Goal: Task Accomplishment & Management: Use online tool/utility

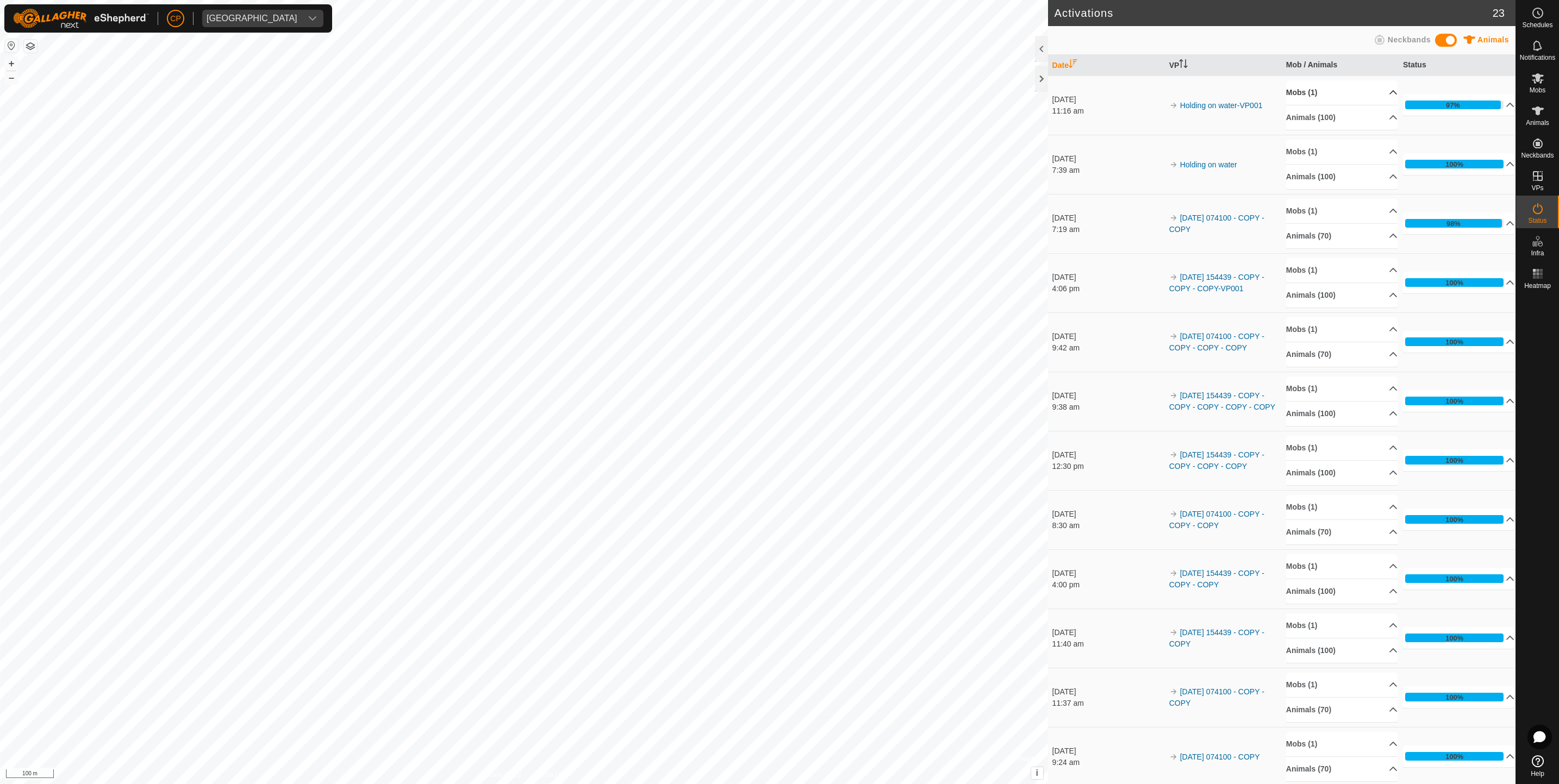
click at [1343, 89] on p-accordion-header "Mobs (1)" at bounding box center [1341, 93] width 112 height 24
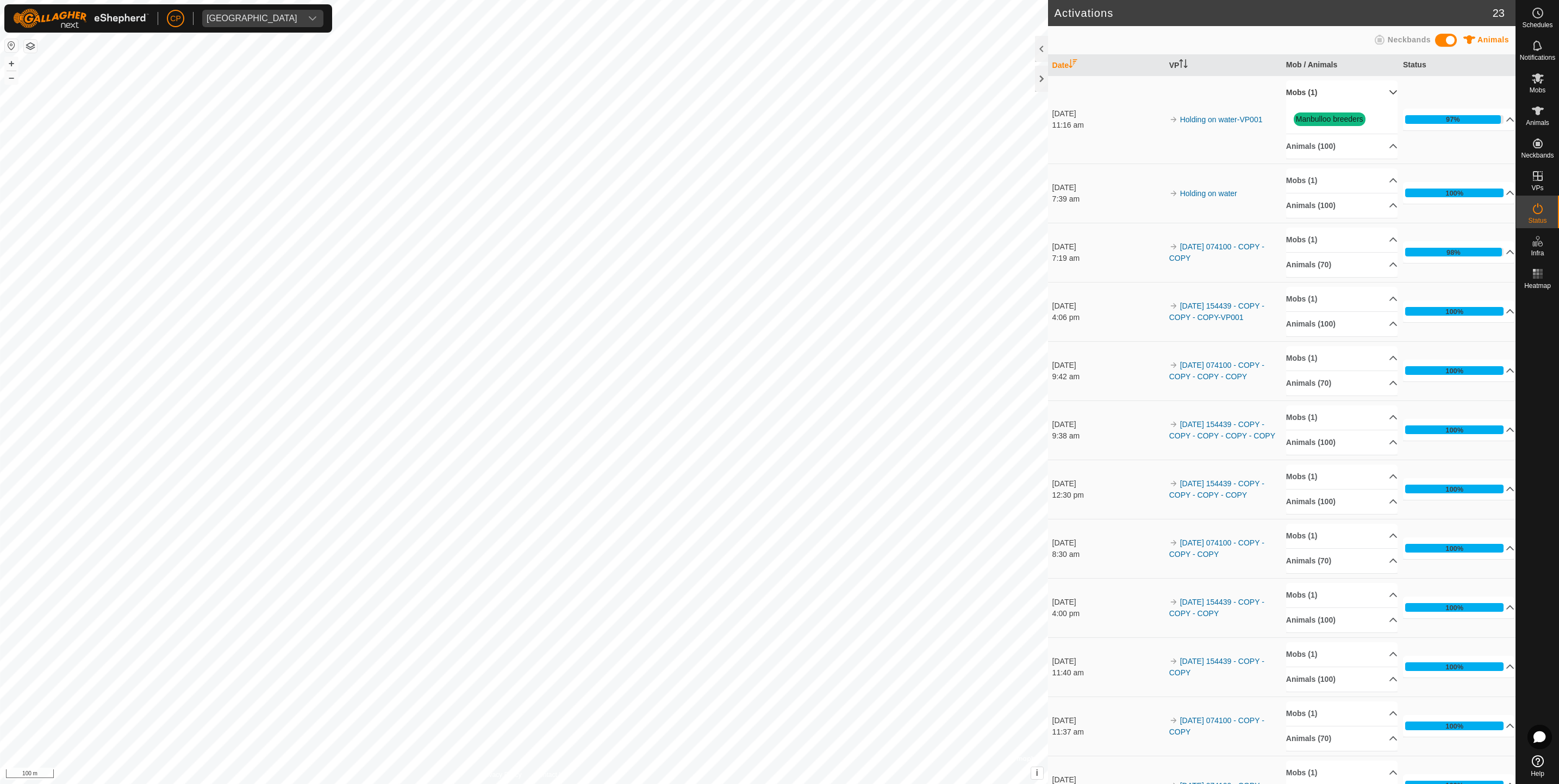
click at [1343, 89] on p-accordion-header "Mobs (1)" at bounding box center [1341, 93] width 112 height 24
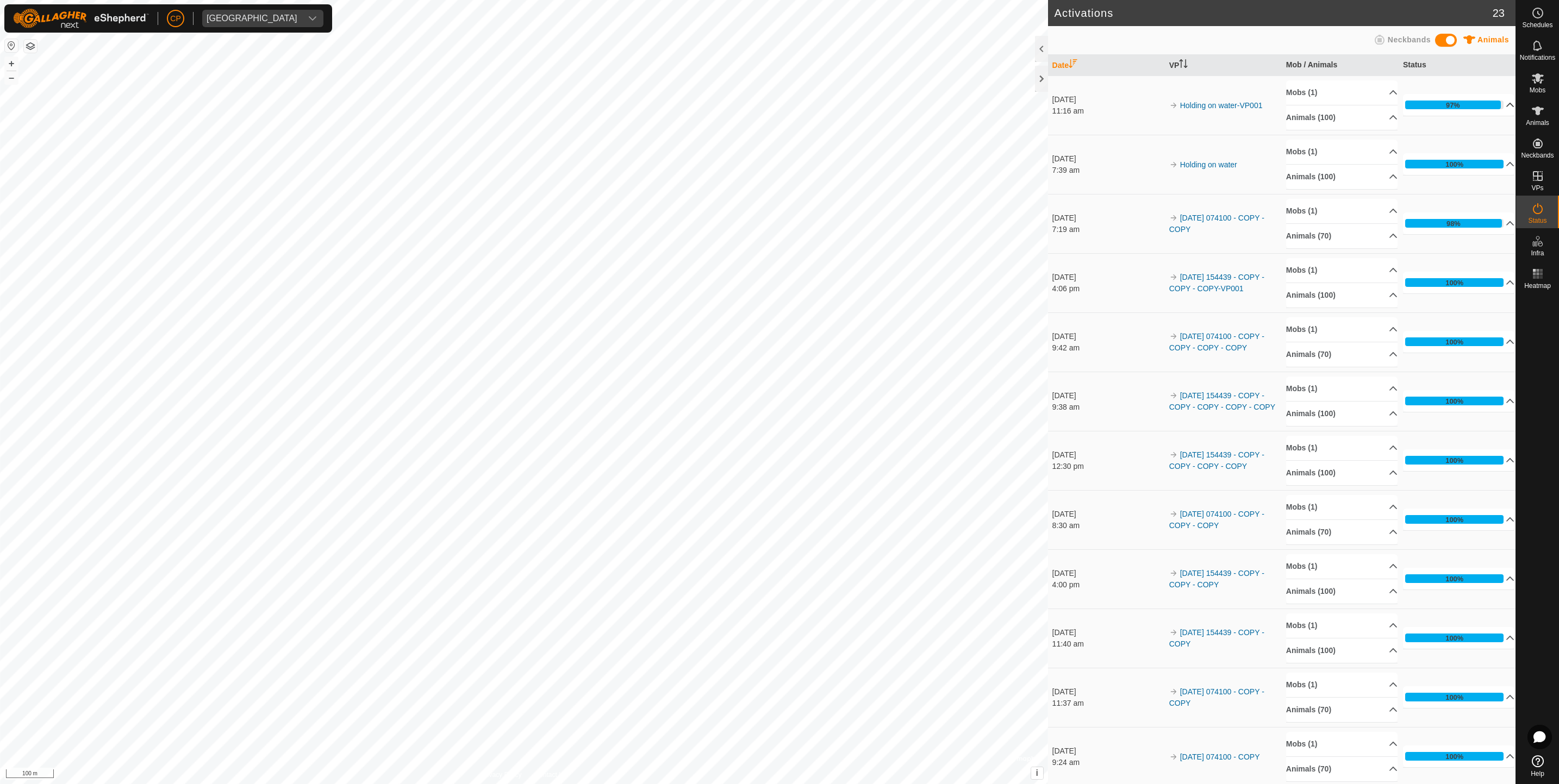
click at [1406, 102] on p-accordion-header "97%" at bounding box center [1458, 104] width 112 height 22
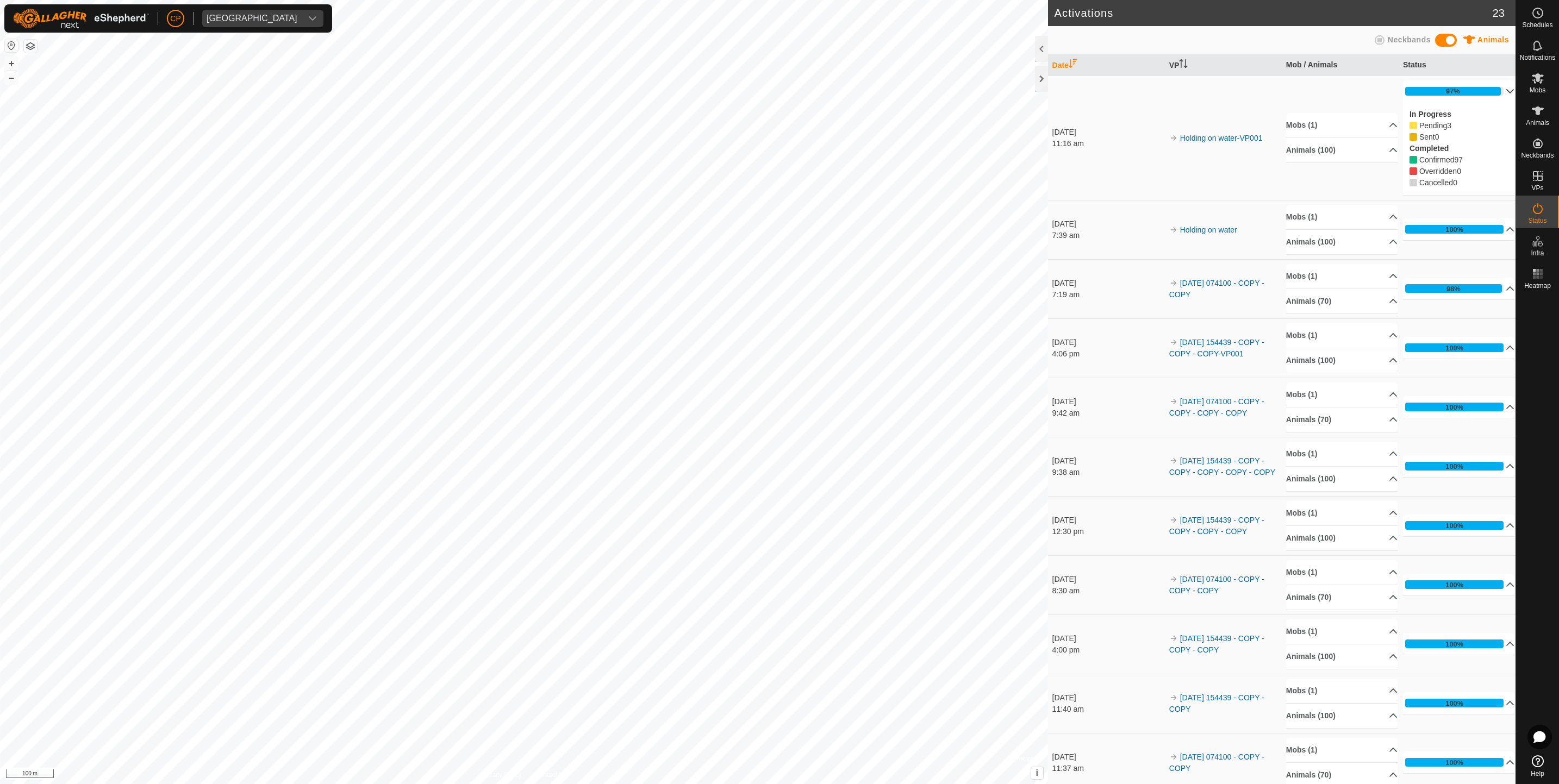
click at [1406, 102] on p-accordion-header "97%" at bounding box center [1458, 91] width 112 height 22
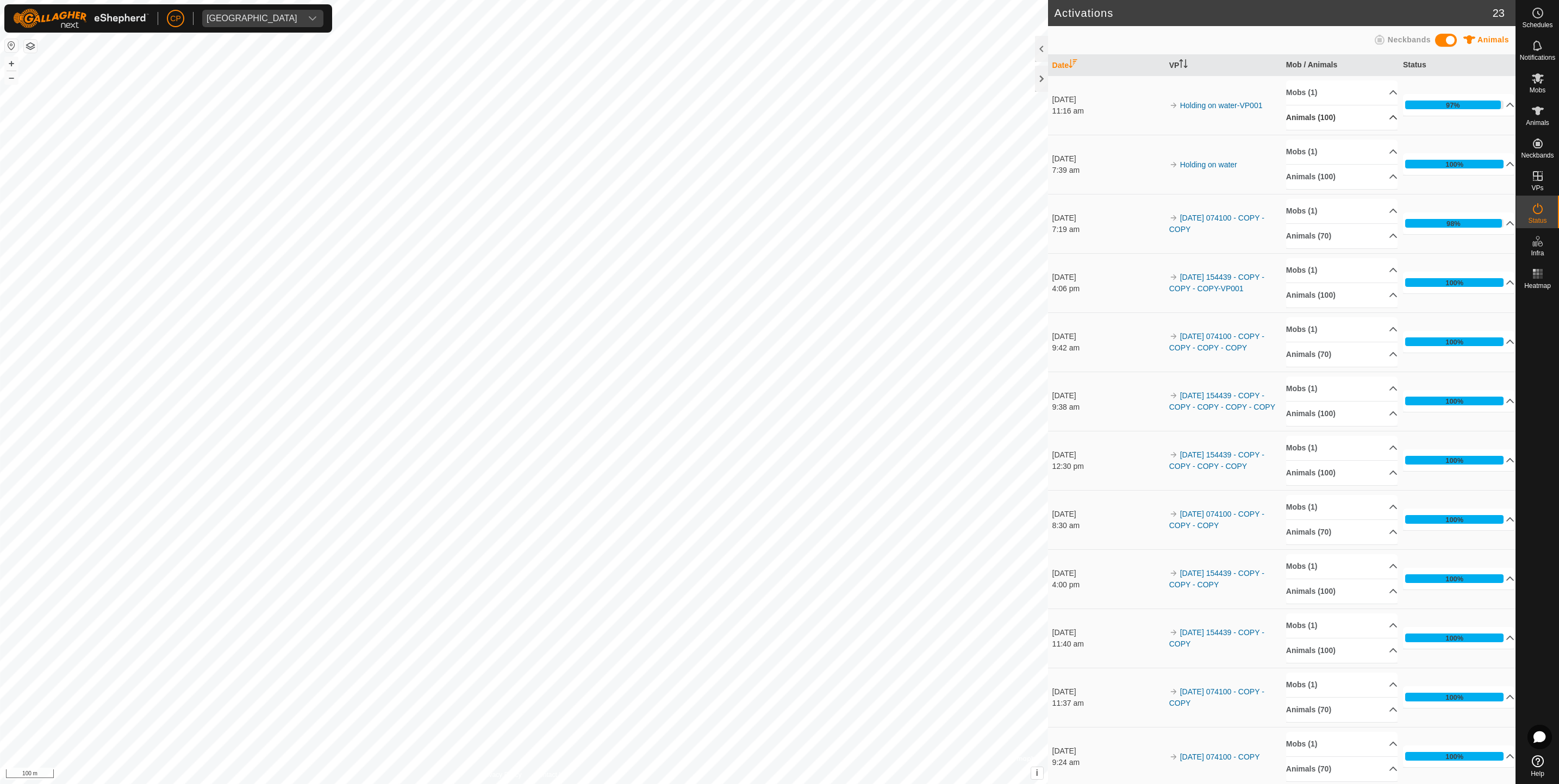
click at [1343, 128] on p-accordion-header "Animals (100)" at bounding box center [1341, 117] width 112 height 24
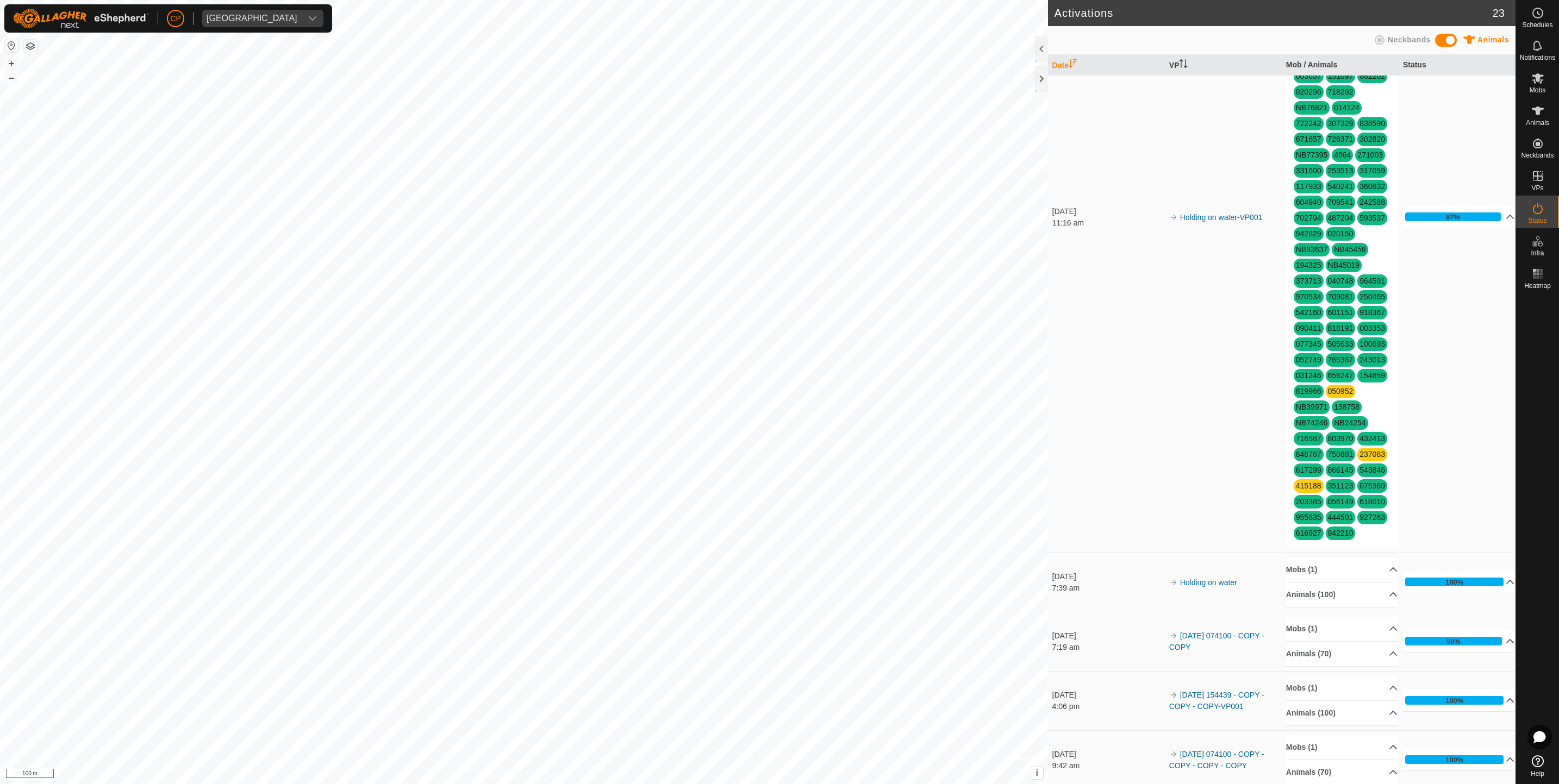
scroll to position [194, 0]
click at [1332, 395] on link "050952" at bounding box center [1340, 390] width 26 height 9
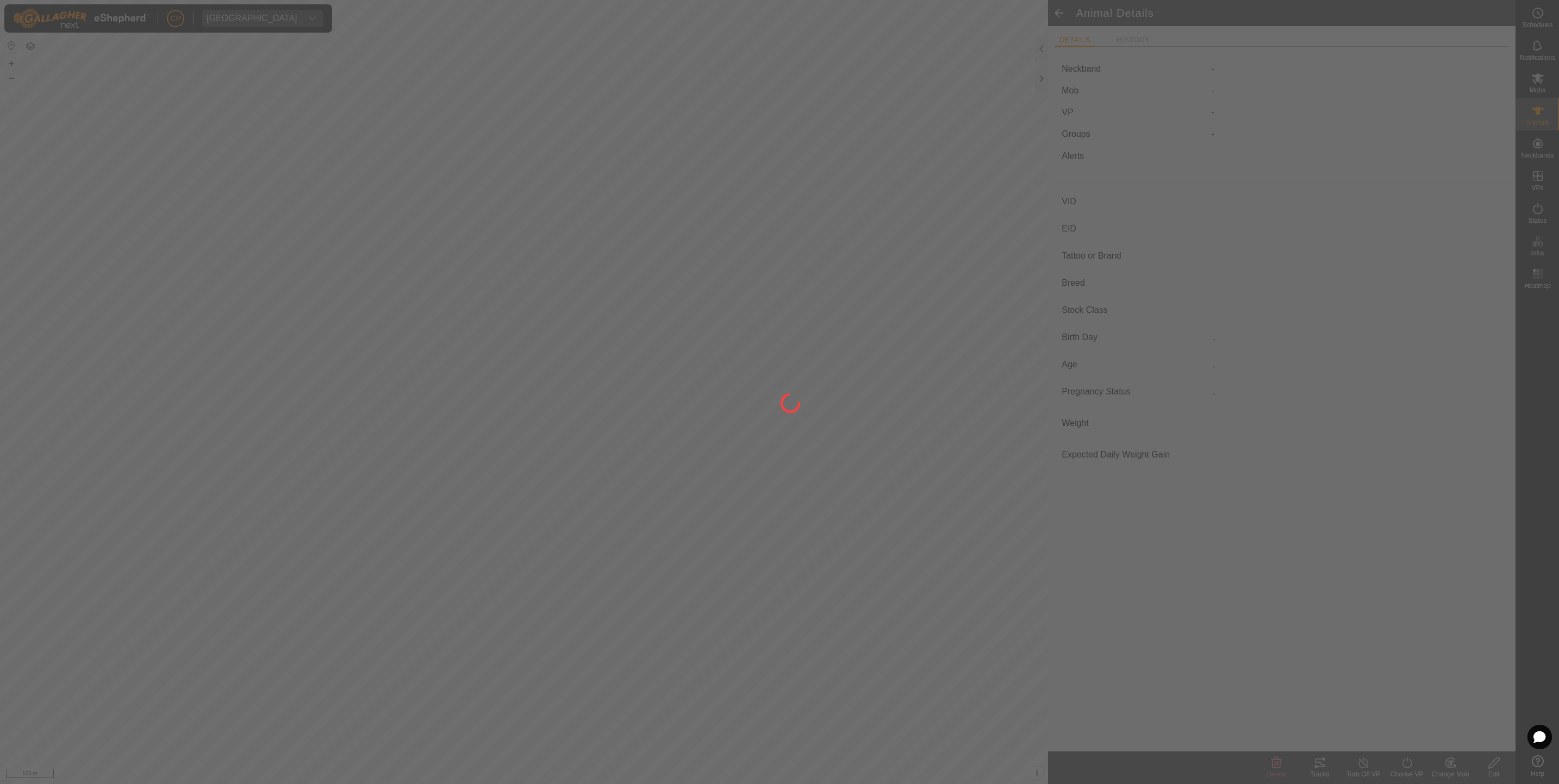
type input "050952"
type input "-"
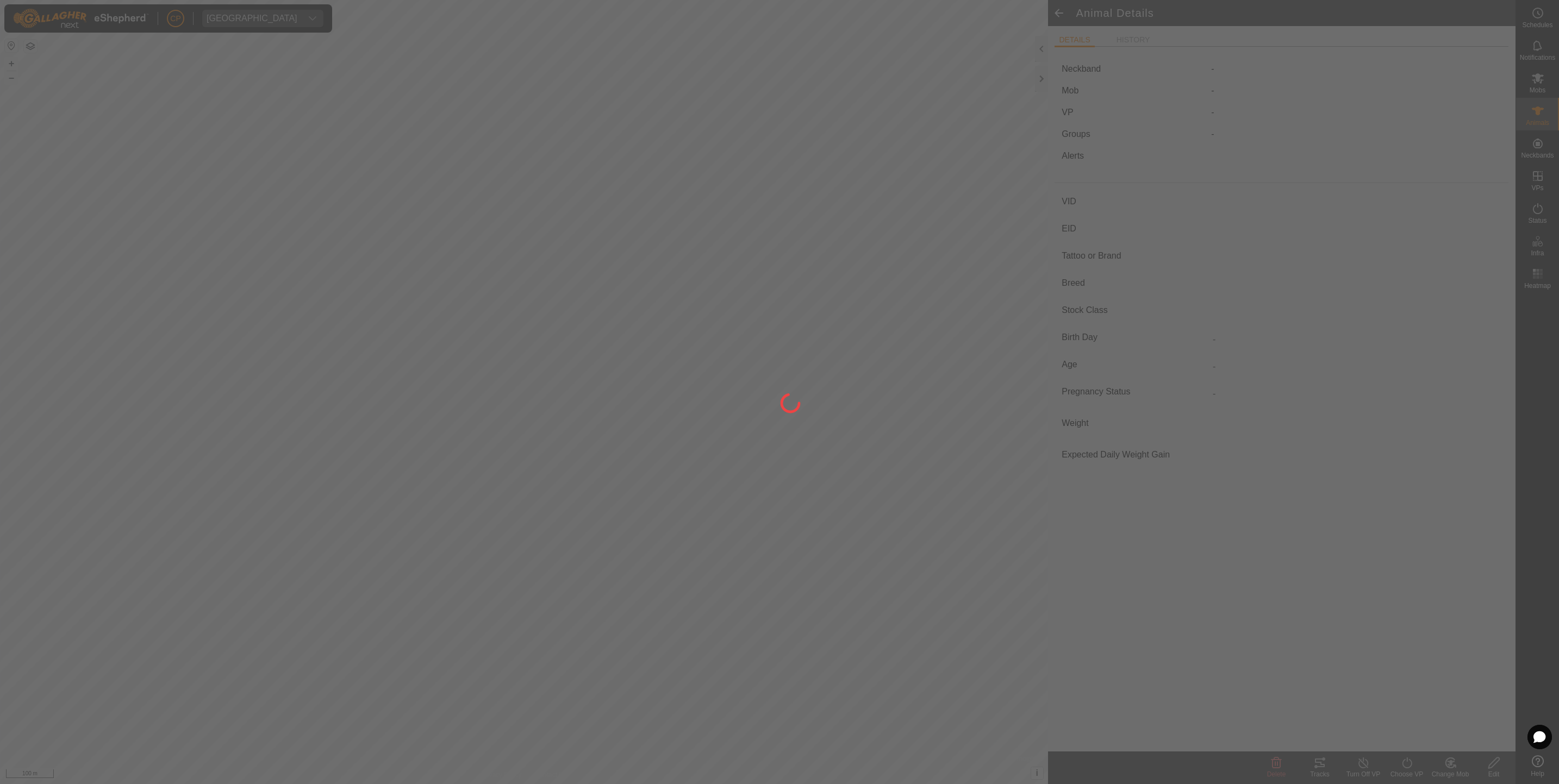
type input "Pregnant"
type input "-1 kg"
type input "-"
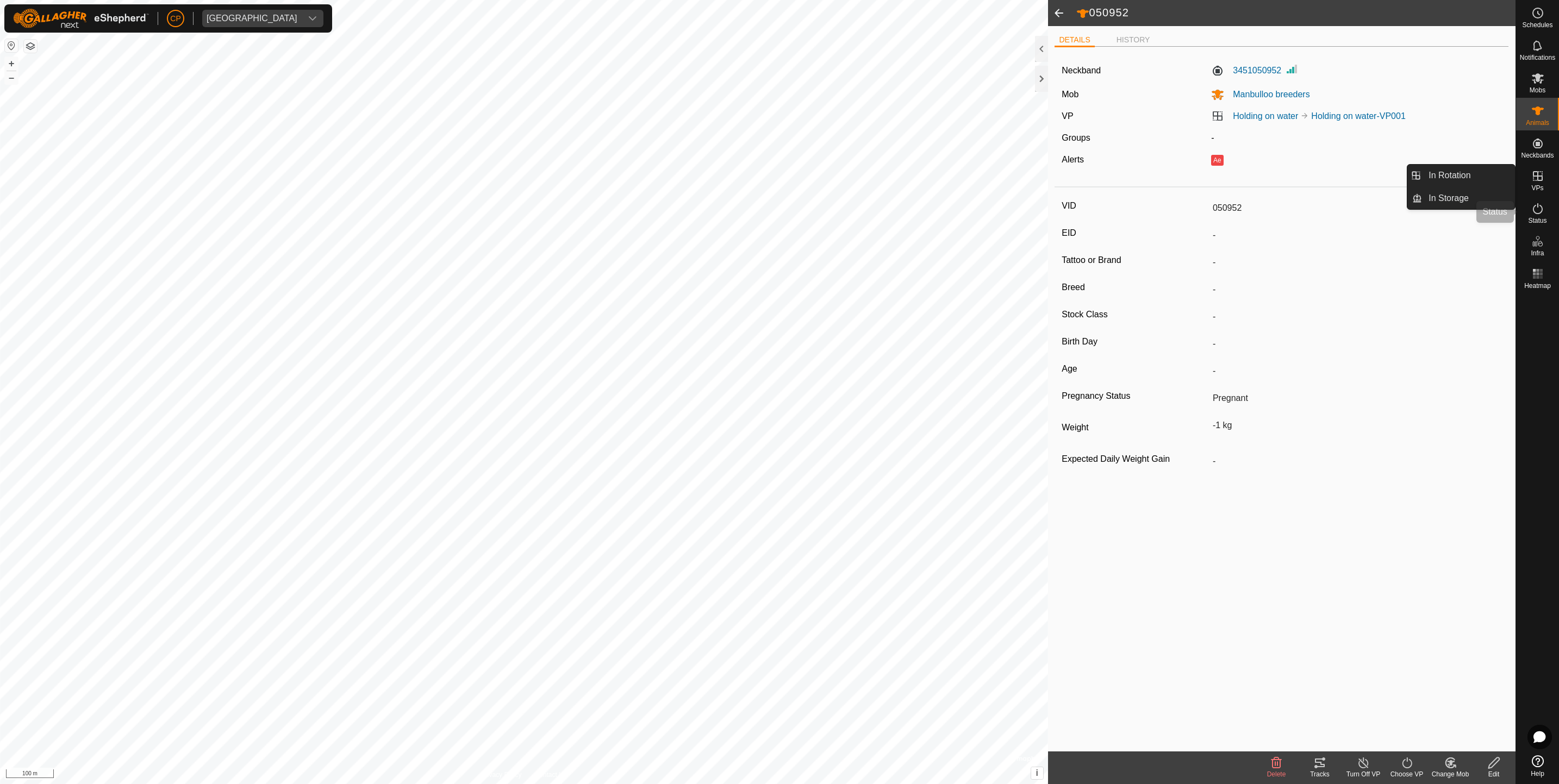
click at [1531, 212] on icon at bounding box center [1538, 209] width 13 height 13
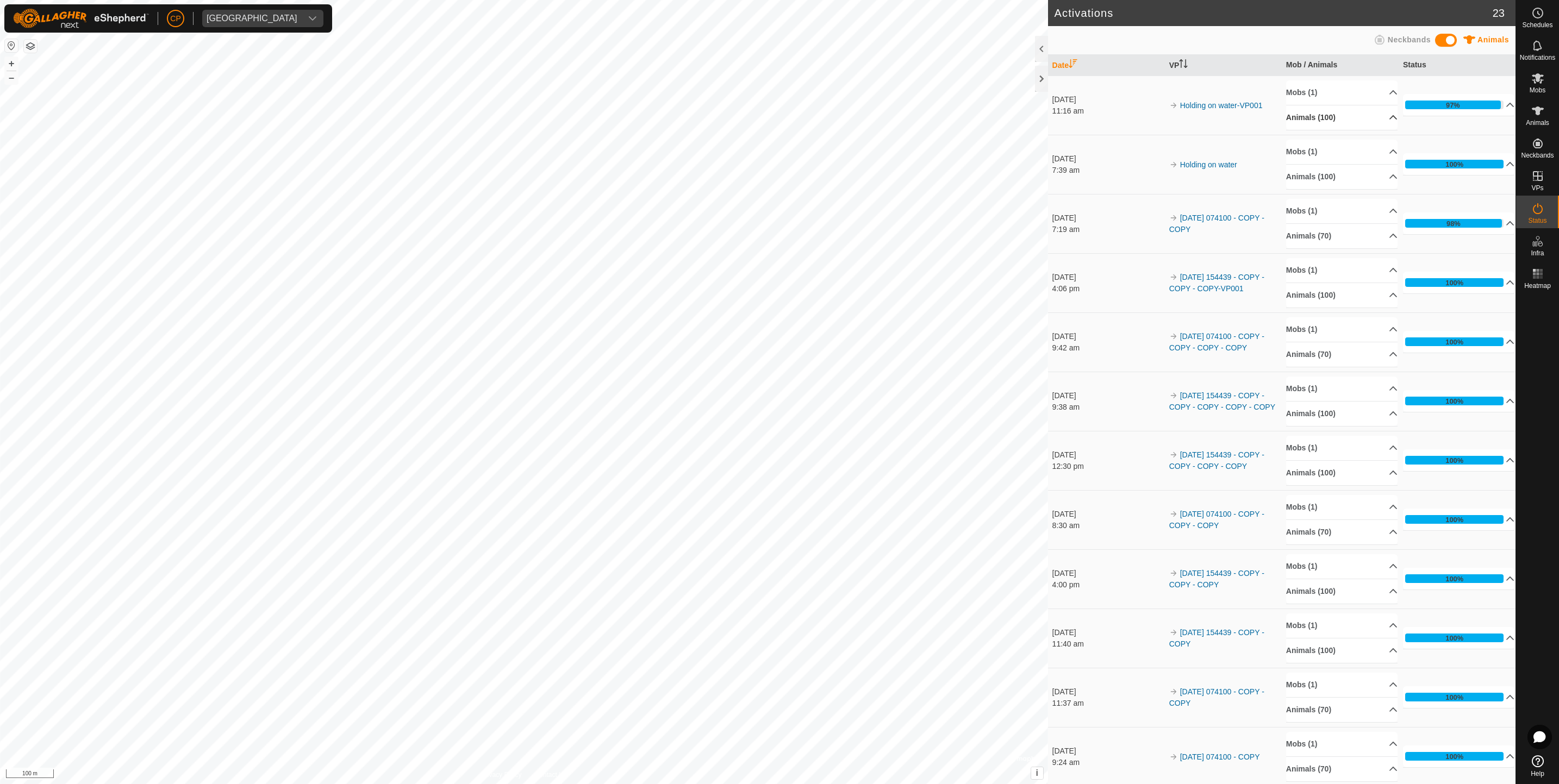
click at [1318, 117] on p-accordion-header "Animals (100)" at bounding box center [1341, 117] width 112 height 24
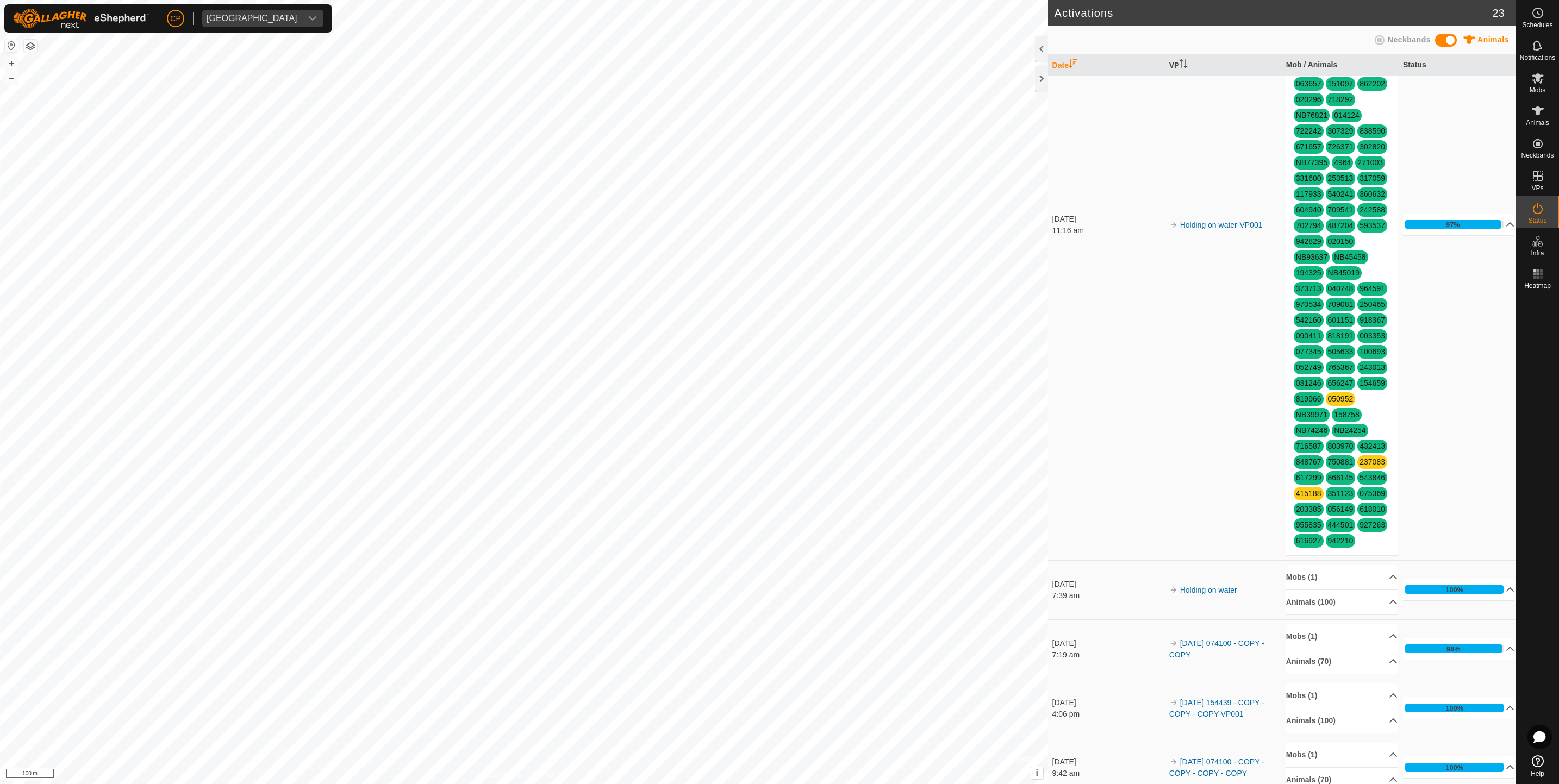
scroll to position [188, 0]
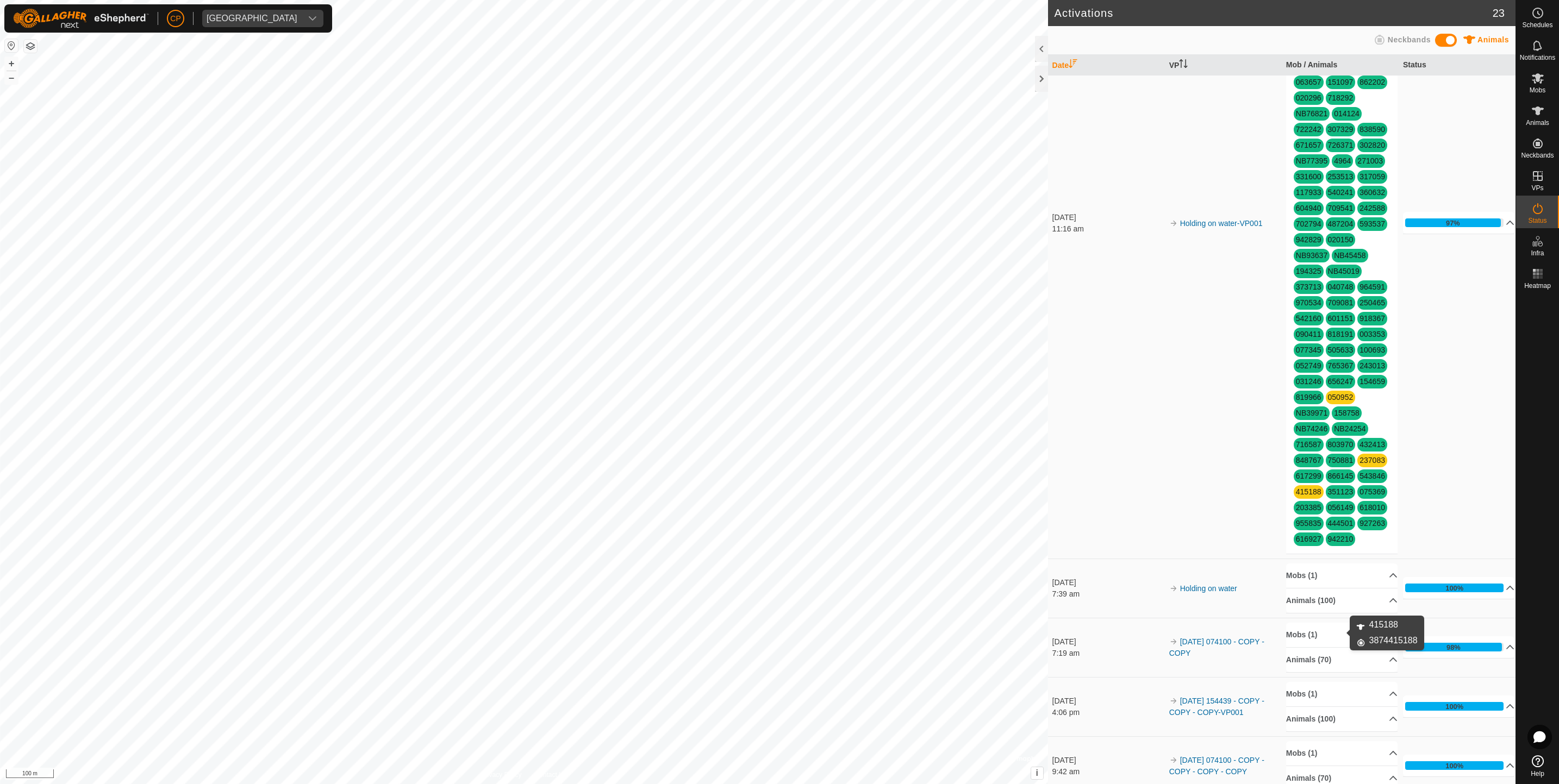
click at [1321, 496] on link "415188" at bounding box center [1308, 491] width 26 height 9
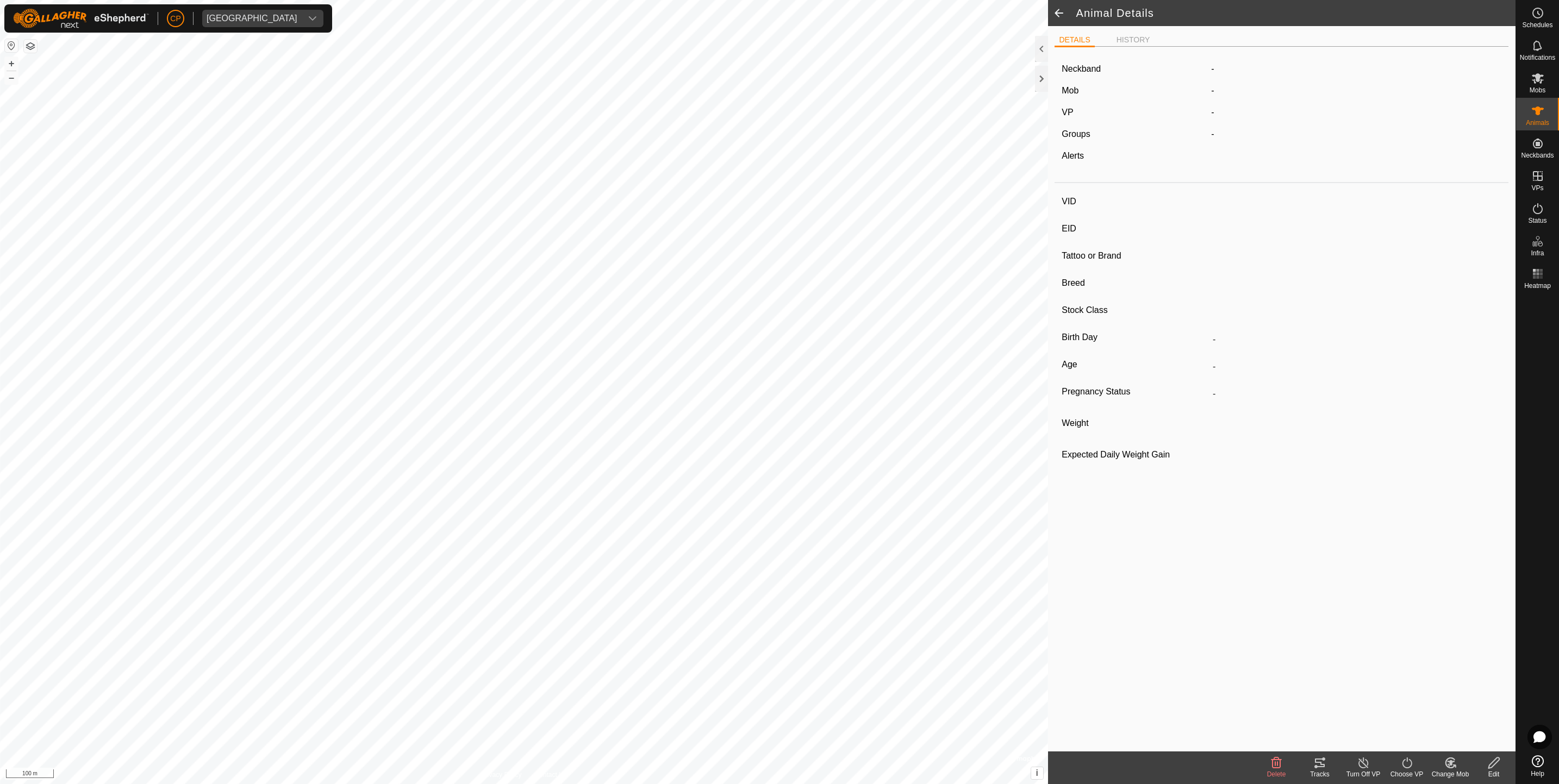
type input "415188"
type input "-"
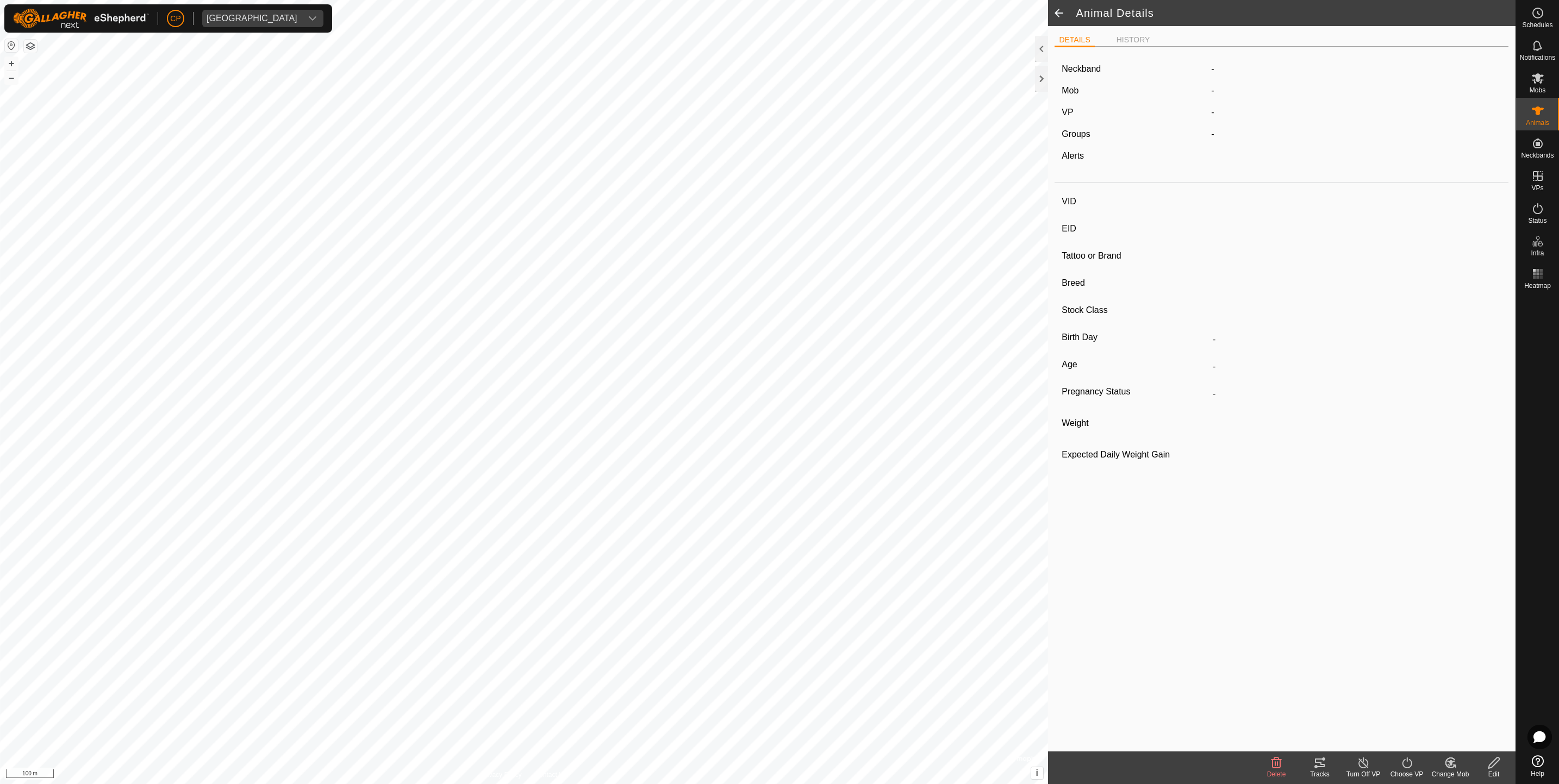
type input "Pregnant"
type input "-1 kg"
type input "-"
click at [1329, 634] on div "Neckband 3874415188 Mob Manbulloo breeders VP Holding on water Holding on water…" at bounding box center [1281, 403] width 454 height 696
type input "866145"
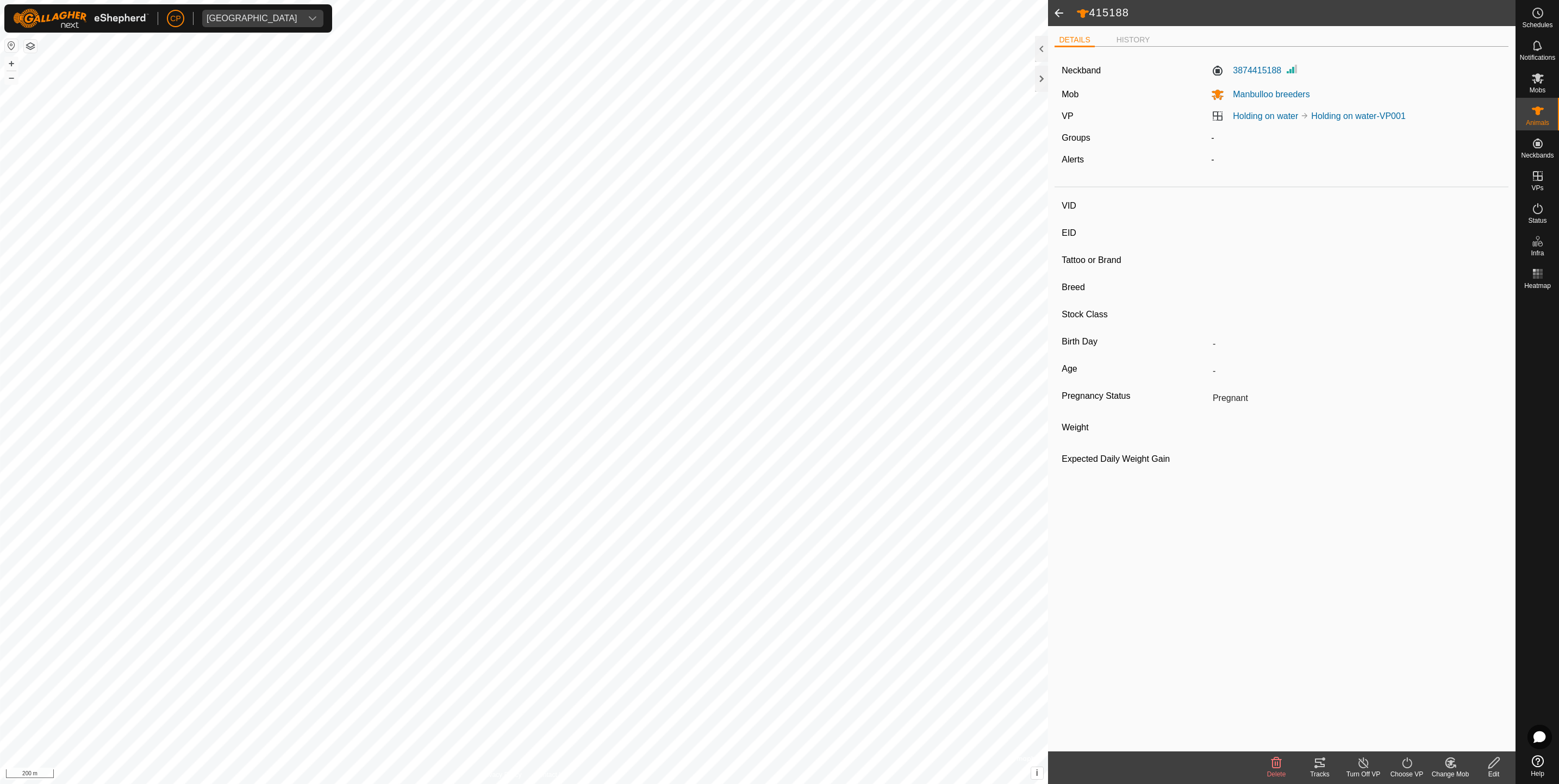
type input "-"
type input "-1 kg"
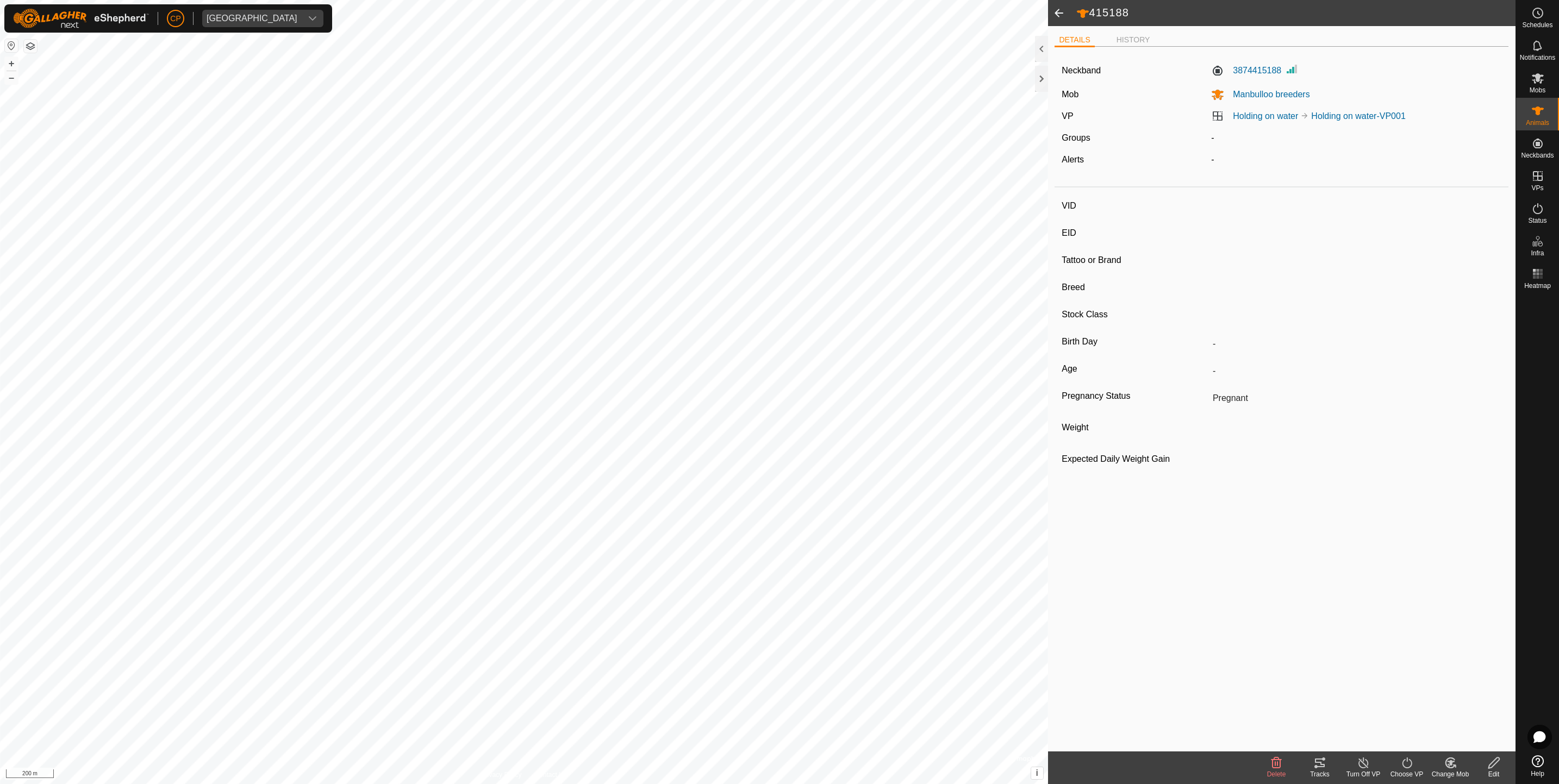
type input "-"
type input "765367"
type input "-"
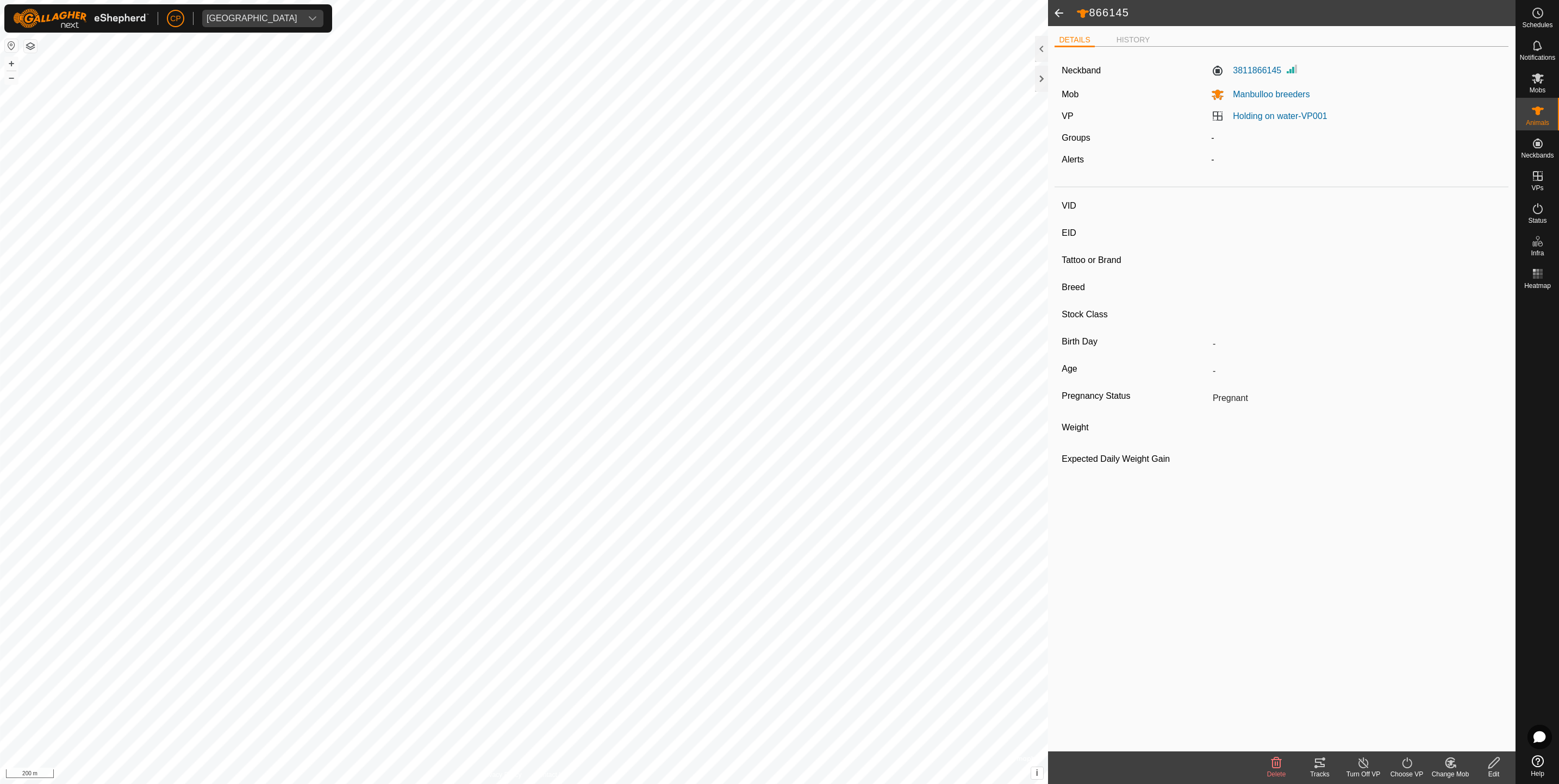
type input "-"
type input "-1 kg"
type input "-"
type input "716587"
type input "-"
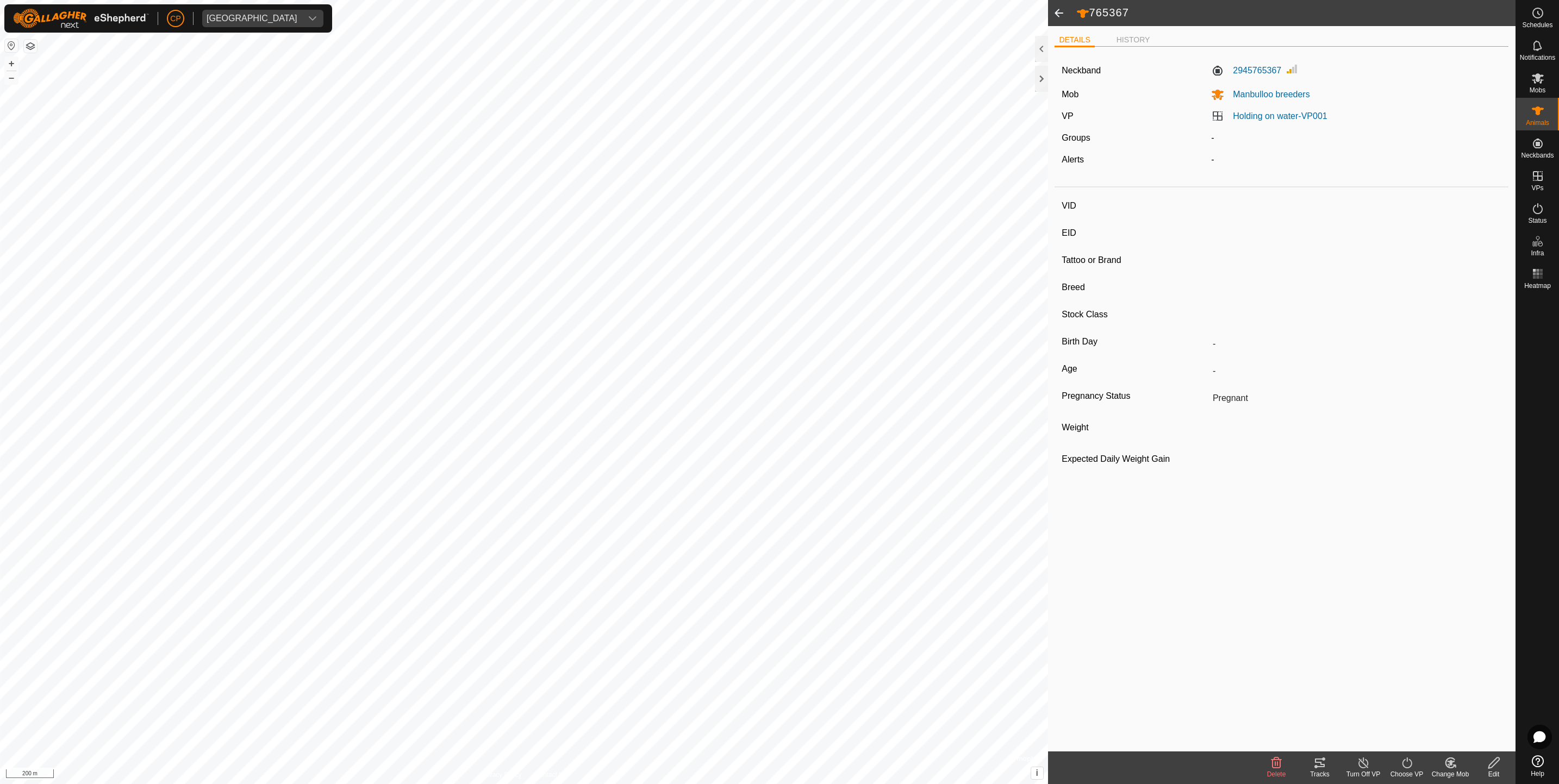
type input "-"
type input "-1 kg"
type input "-"
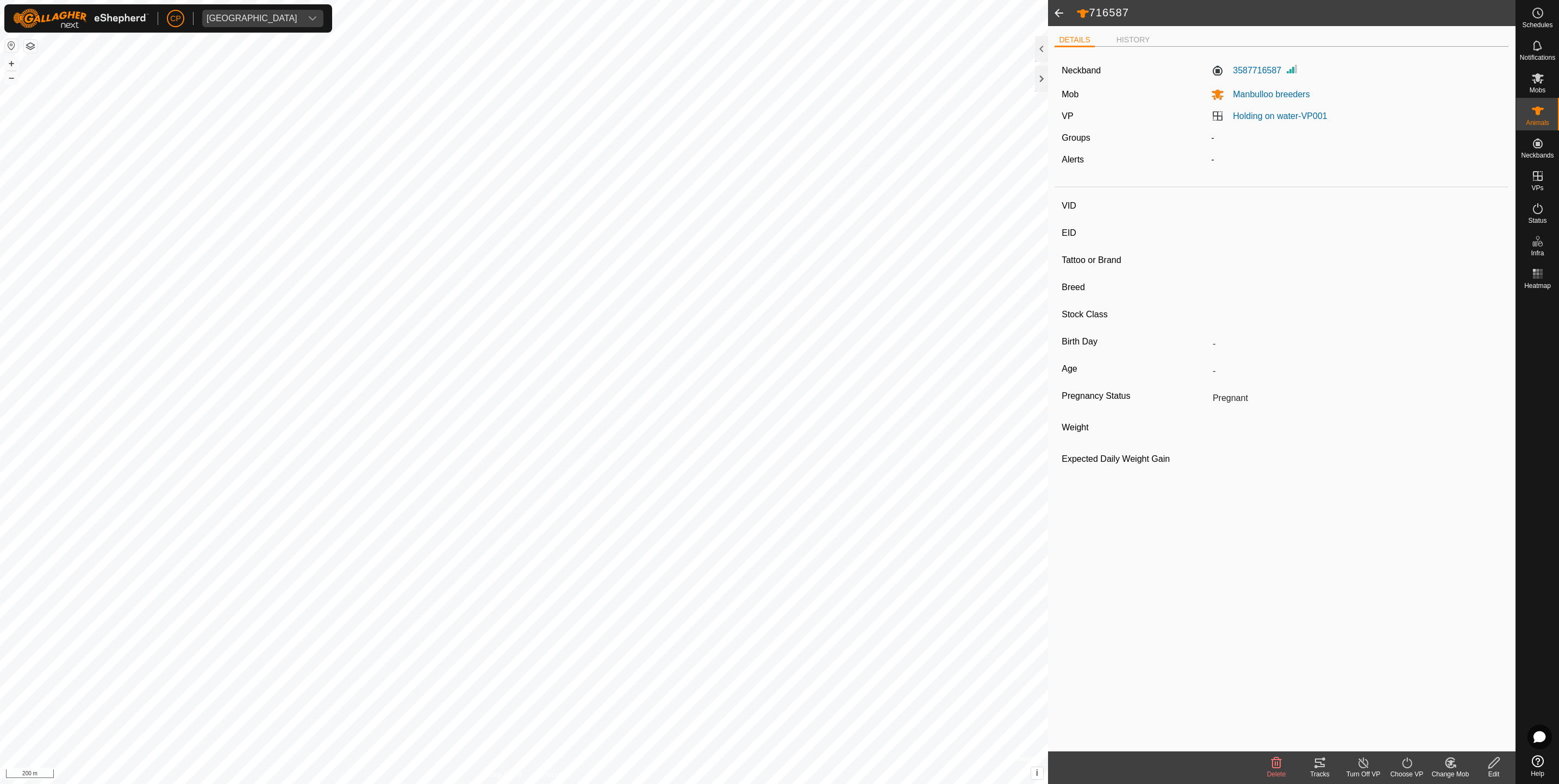
type input "351123"
type input "-"
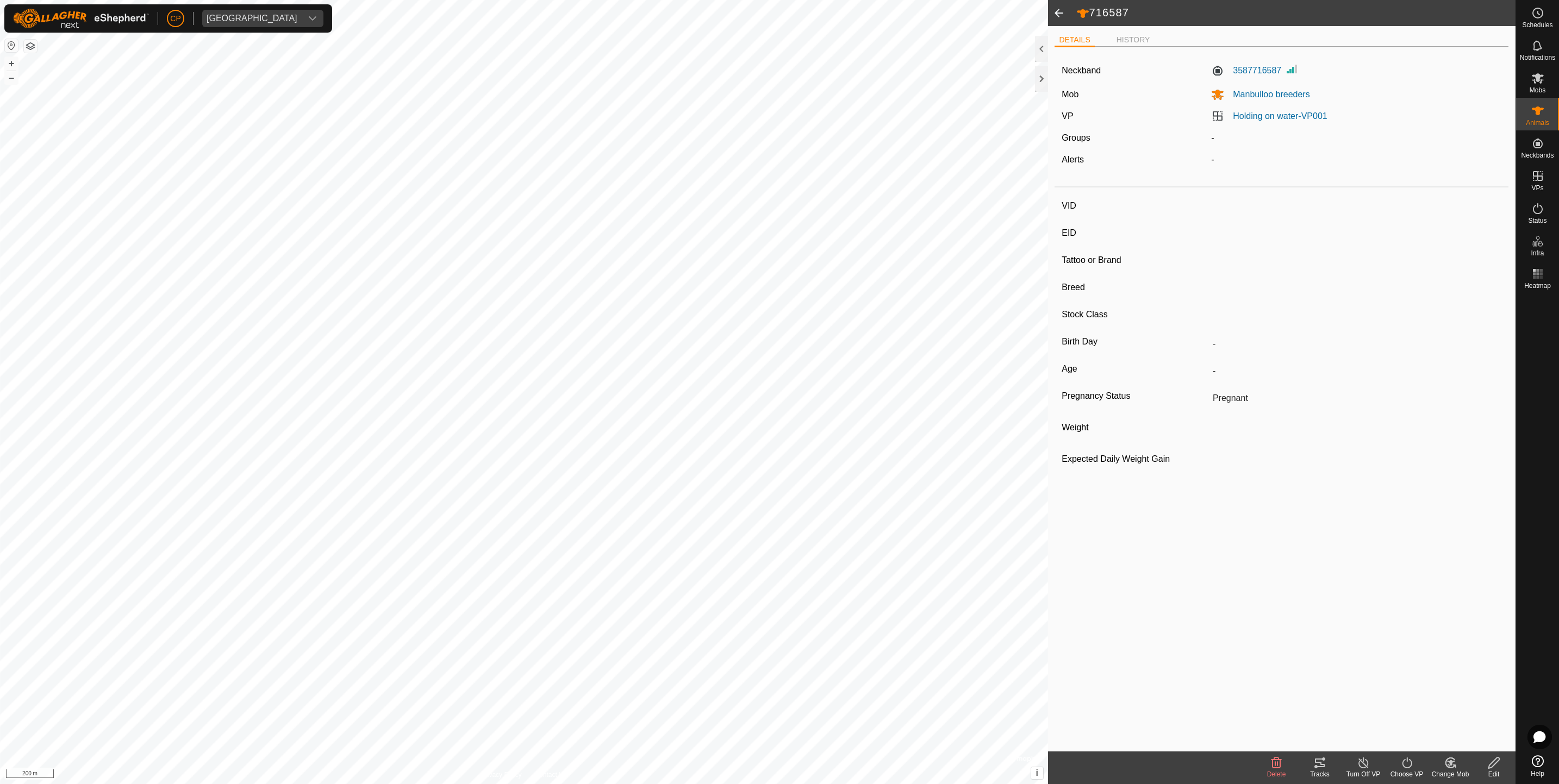
type input "-1 kg"
type input "-"
type input "492768"
type input "-"
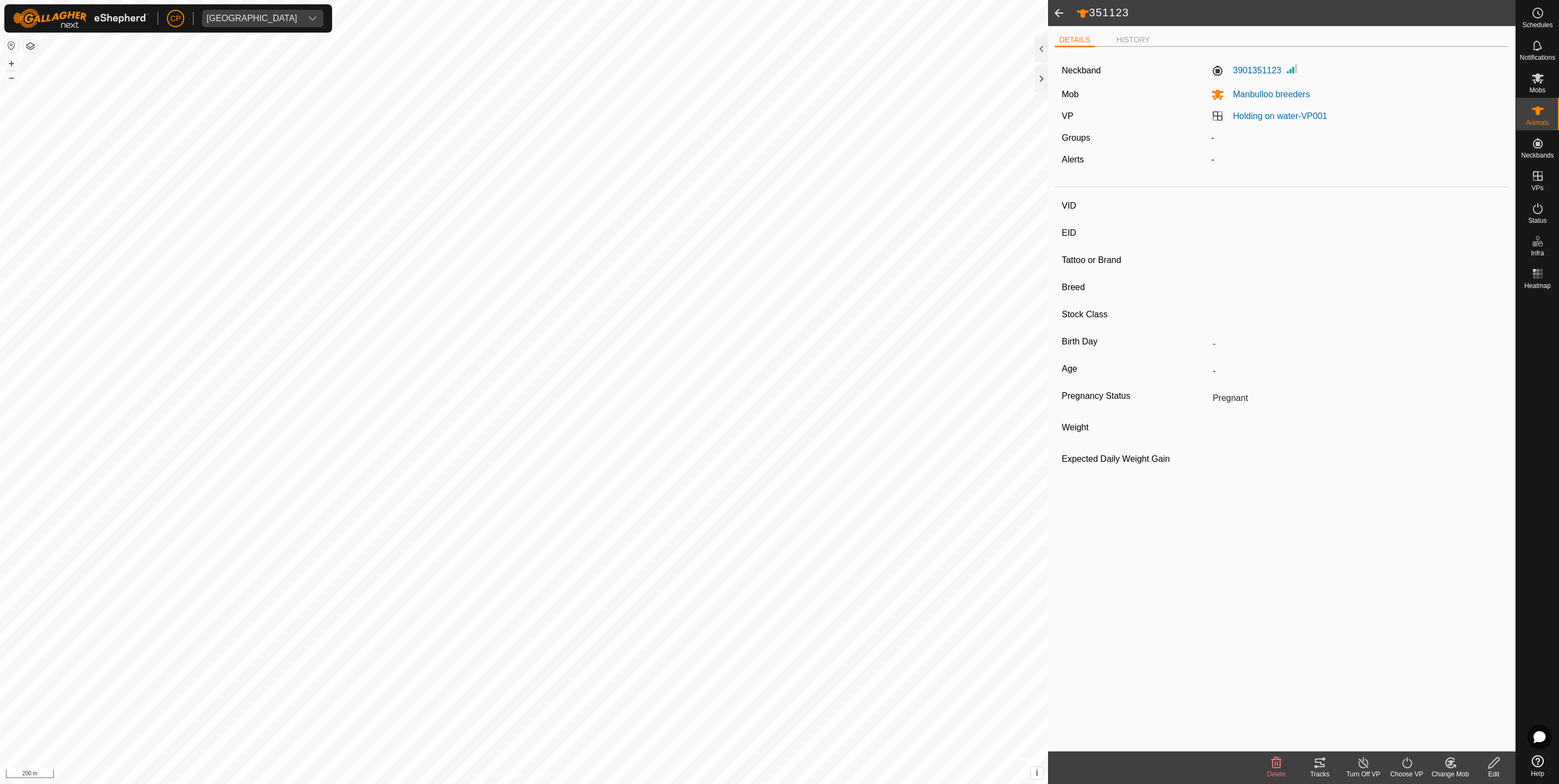
type input "-"
type input "-1 kg"
type input "-"
click at [1533, 179] on icon at bounding box center [1538, 176] width 13 height 13
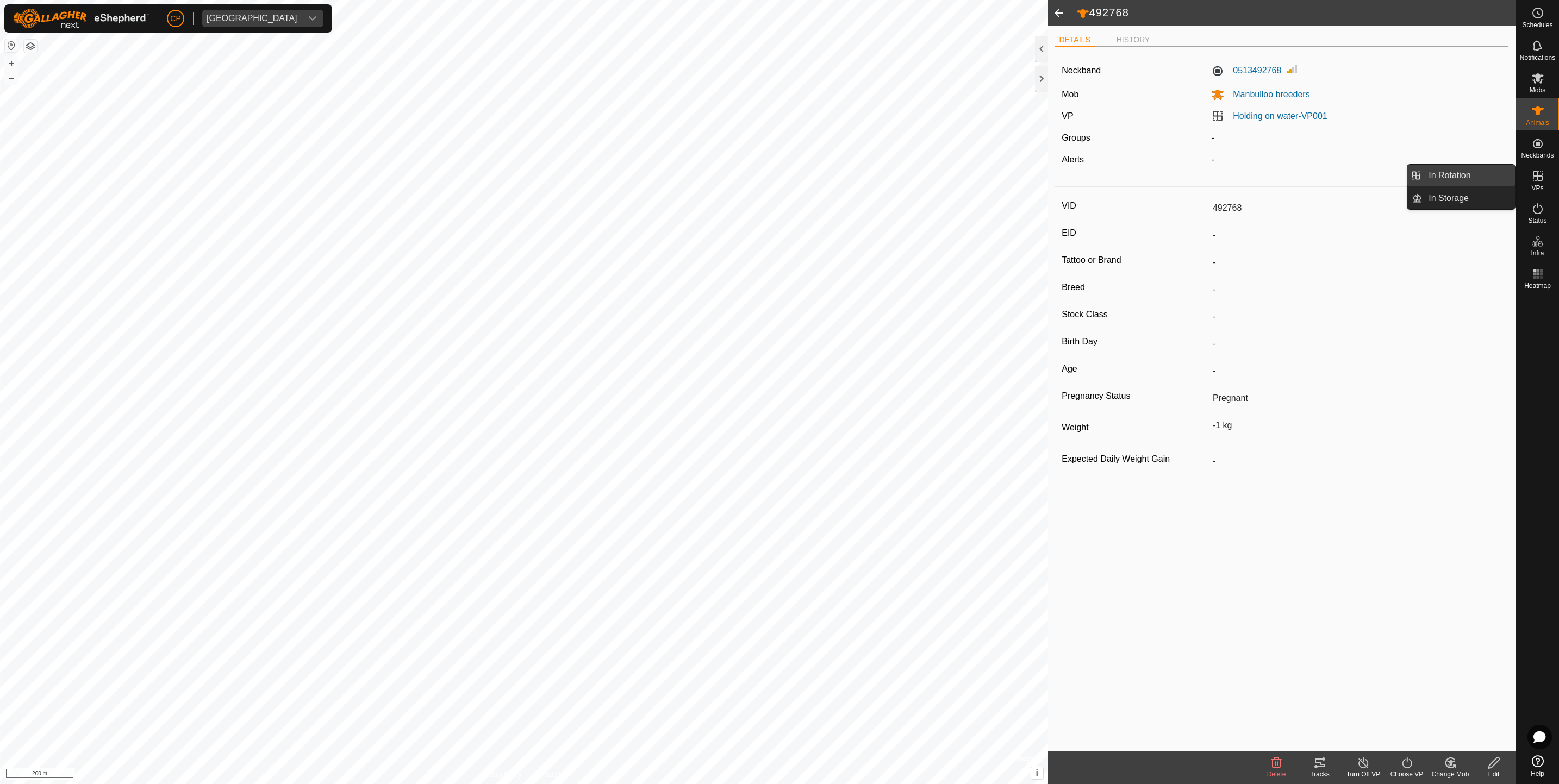
click at [1471, 173] on link "In Rotation" at bounding box center [1468, 175] width 93 height 22
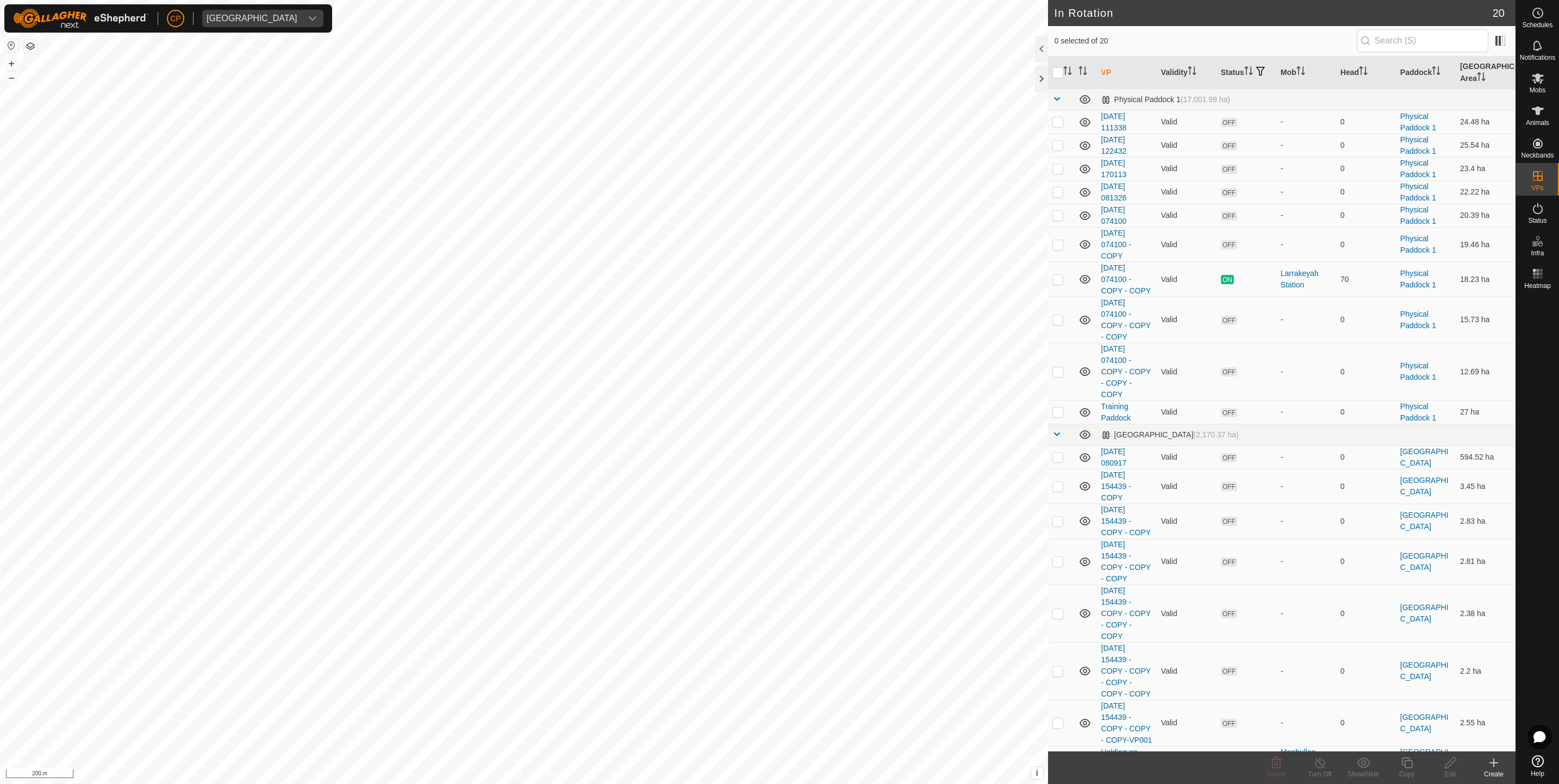
click at [1490, 767] on icon at bounding box center [1494, 763] width 13 height 13
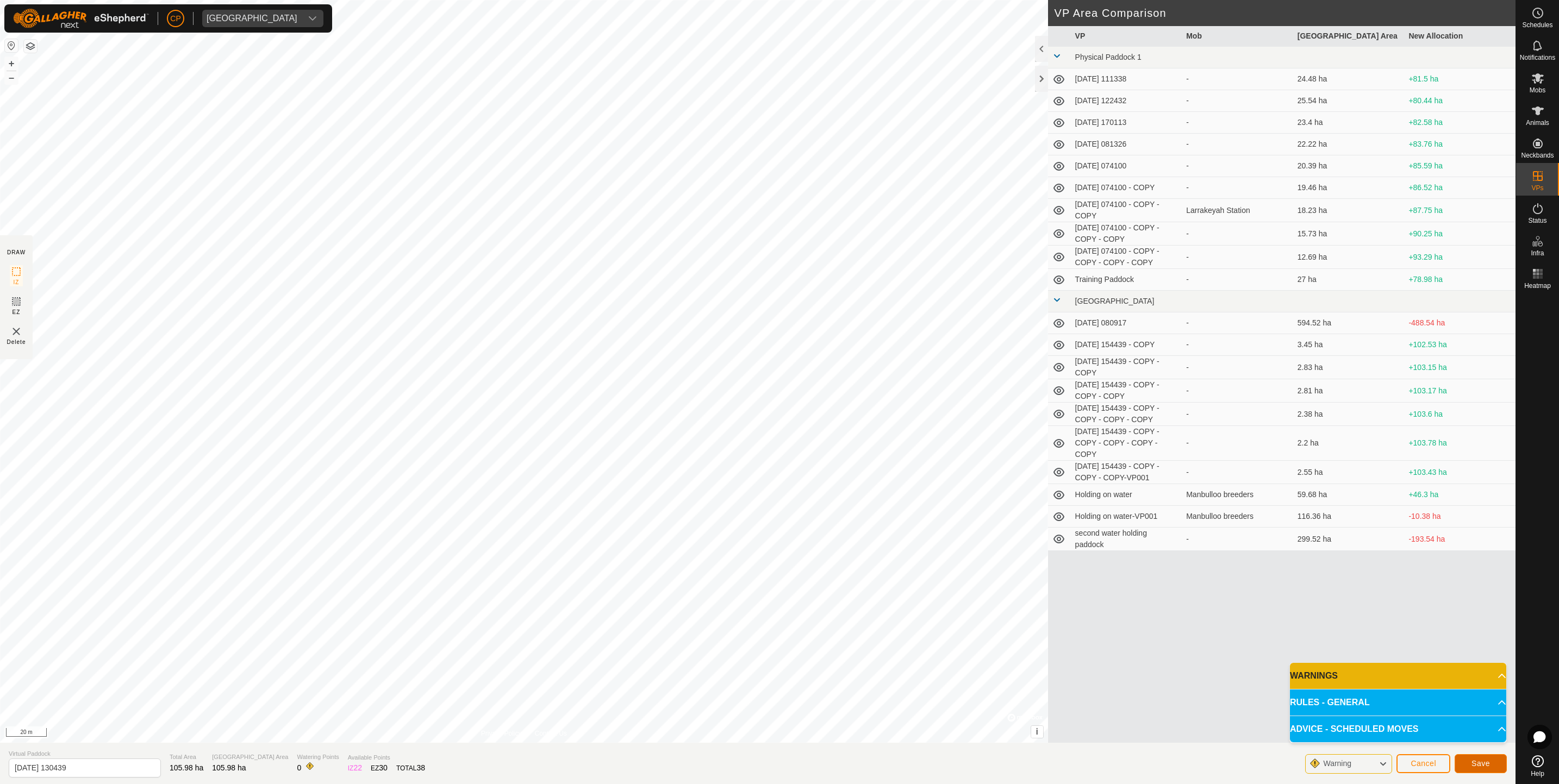
click at [1473, 762] on span "Save" at bounding box center [1480, 763] width 19 height 9
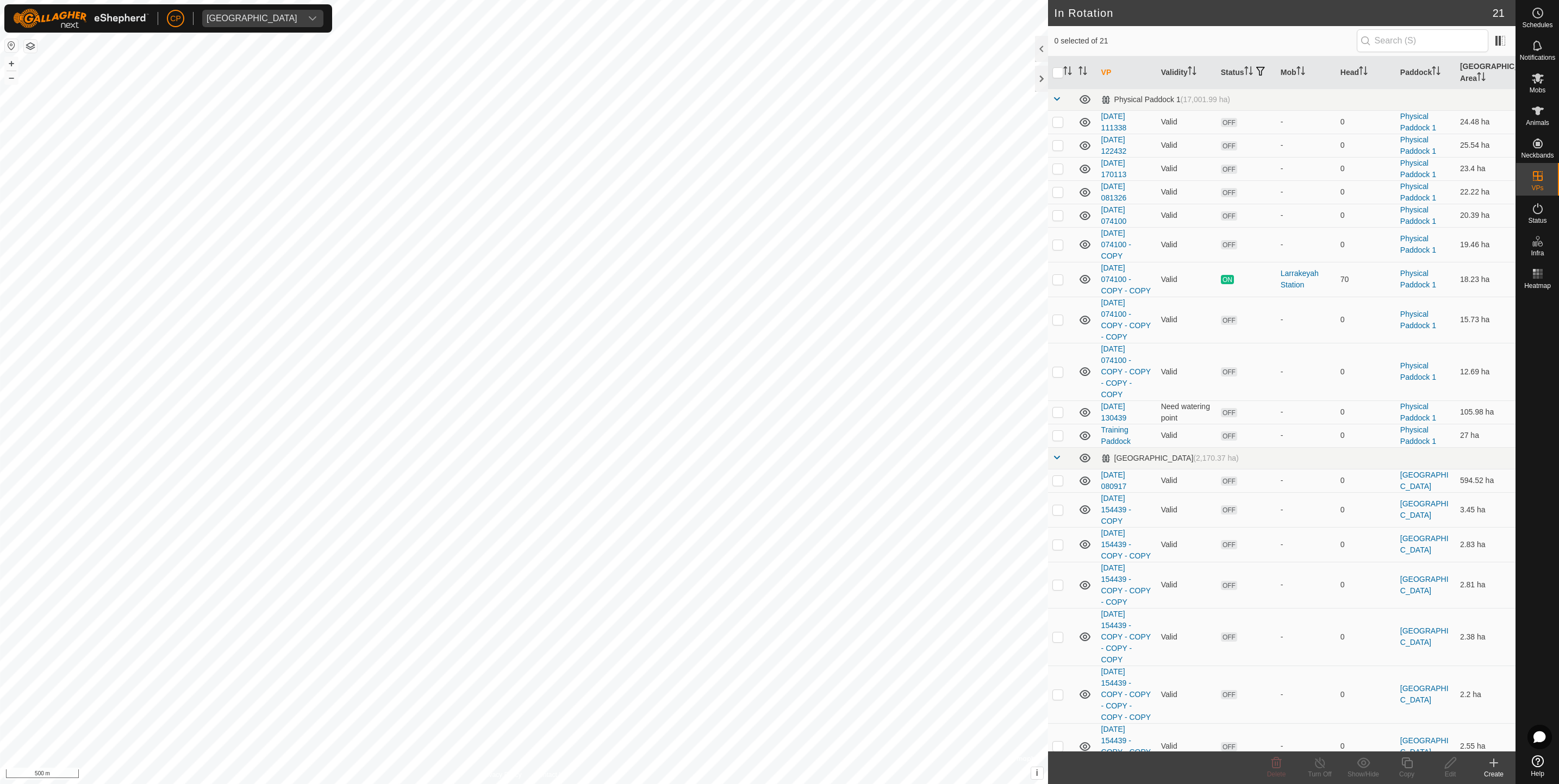
checkbox input "true"
click at [1452, 766] on icon at bounding box center [1450, 763] width 14 height 13
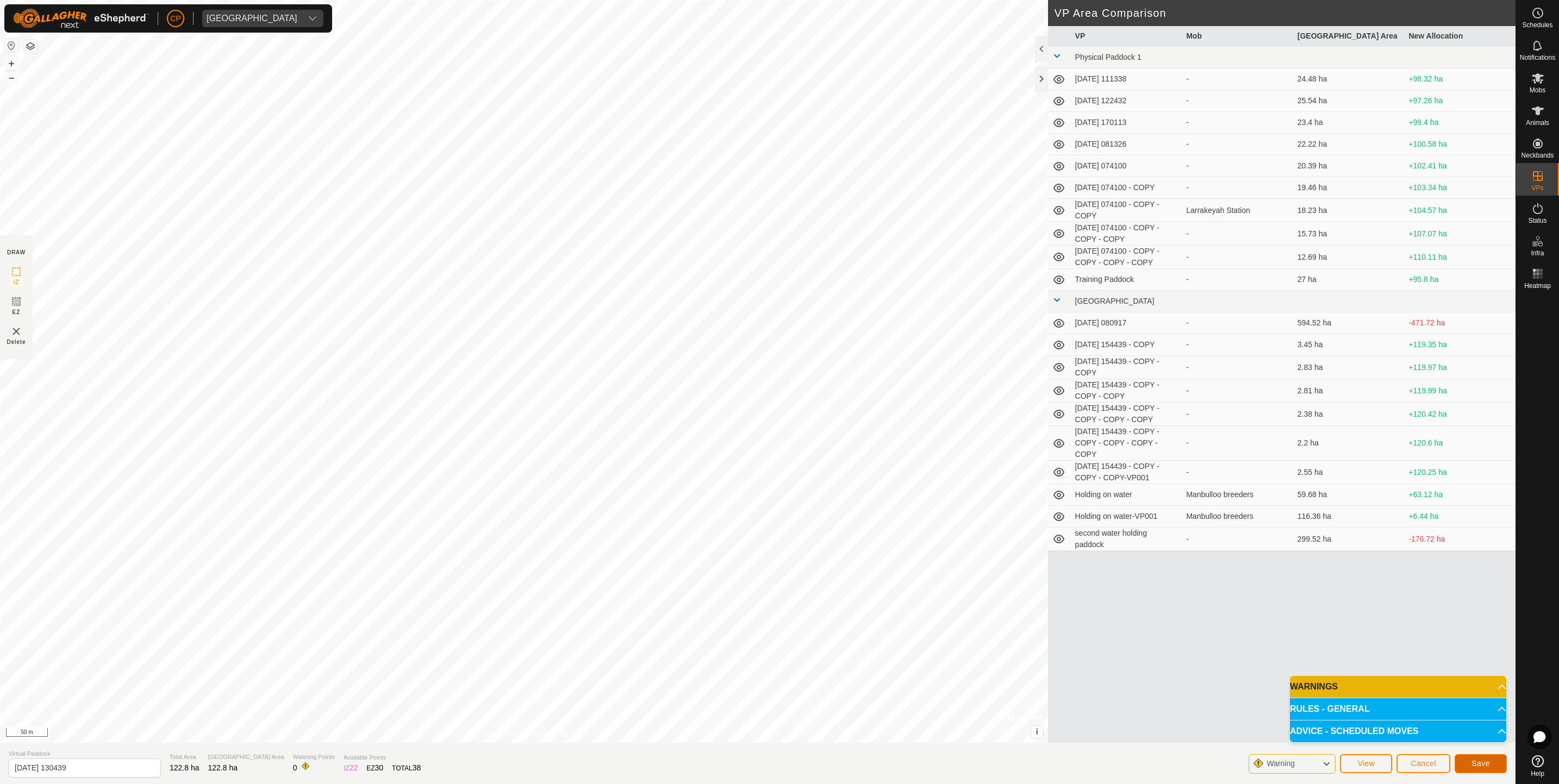
click at [1479, 763] on span "Save" at bounding box center [1480, 763] width 19 height 9
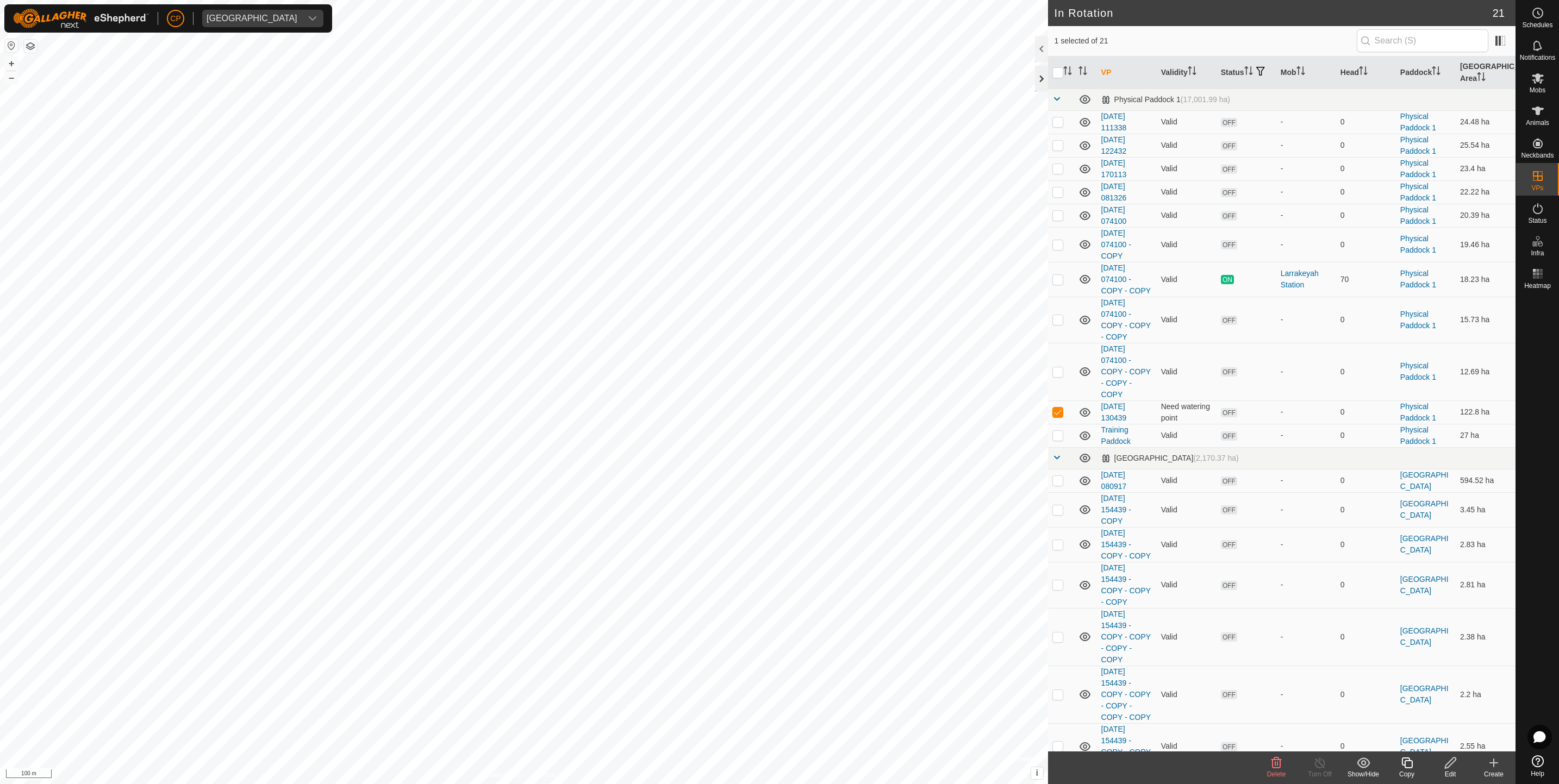
click at [1037, 75] on div at bounding box center [1041, 78] width 13 height 26
